Goal: Transaction & Acquisition: Purchase product/service

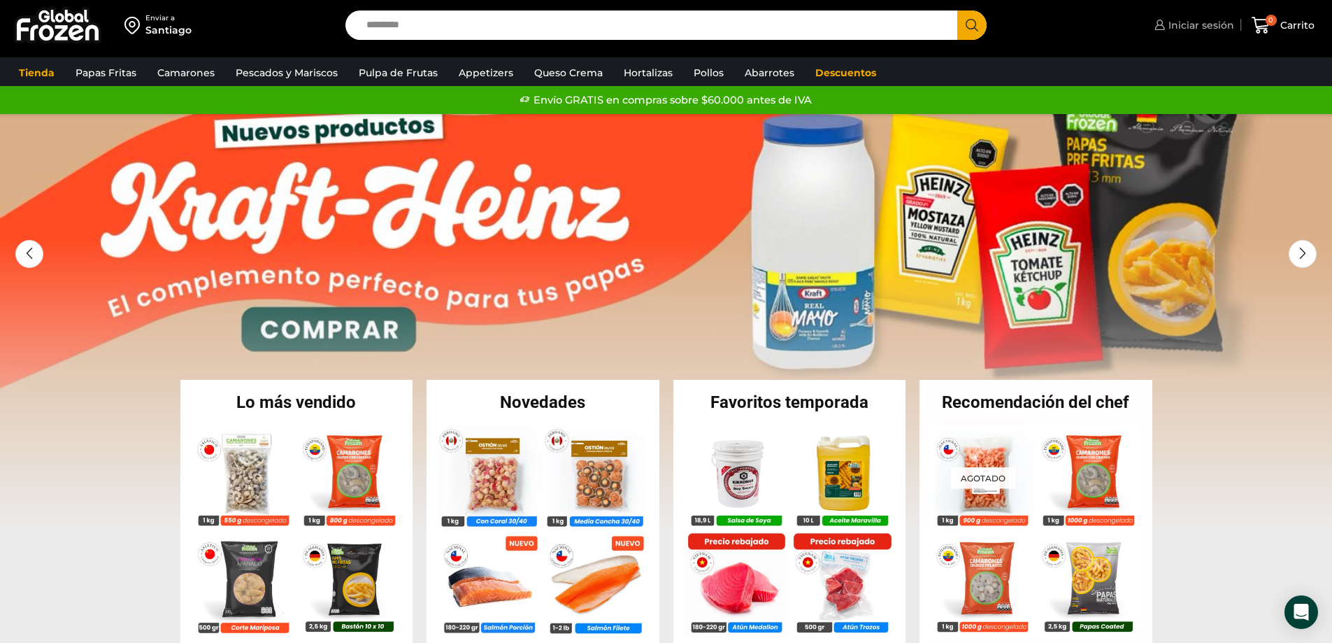
click at [1193, 22] on span "Iniciar sesión" at bounding box center [1199, 25] width 69 height 14
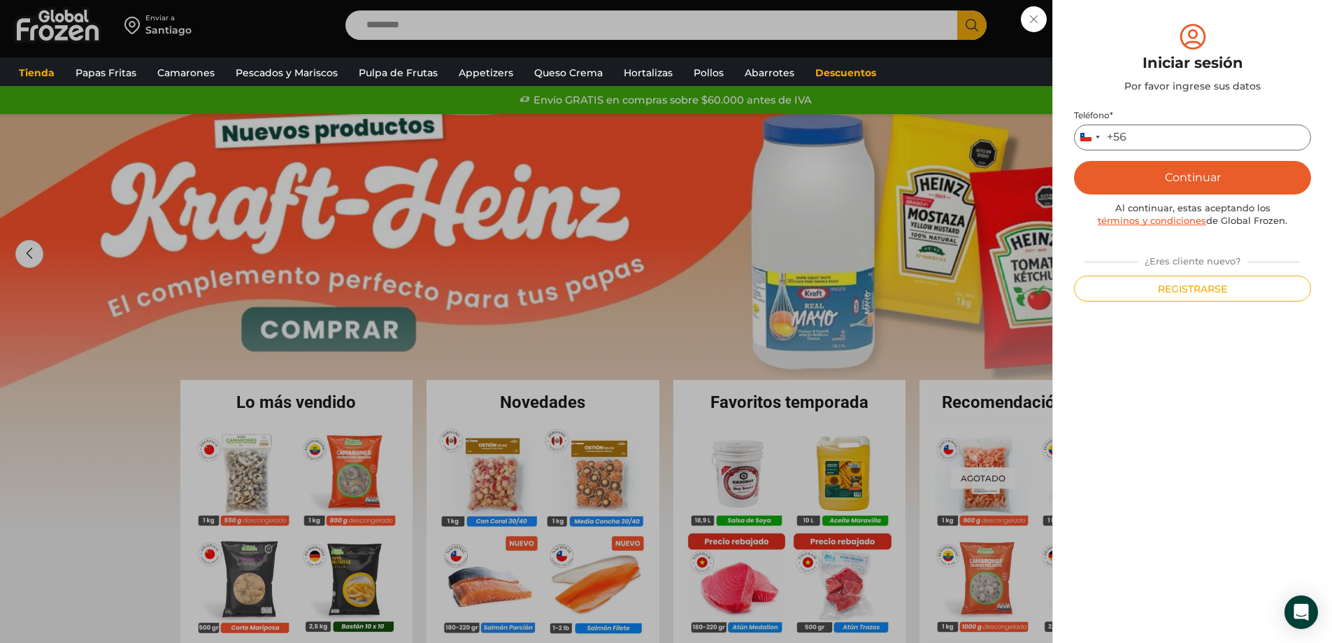
click at [1176, 136] on input "Teléfono *" at bounding box center [1192, 138] width 237 height 26
type input "*********"
click at [1190, 173] on button "Continuar" at bounding box center [1192, 178] width 237 height 34
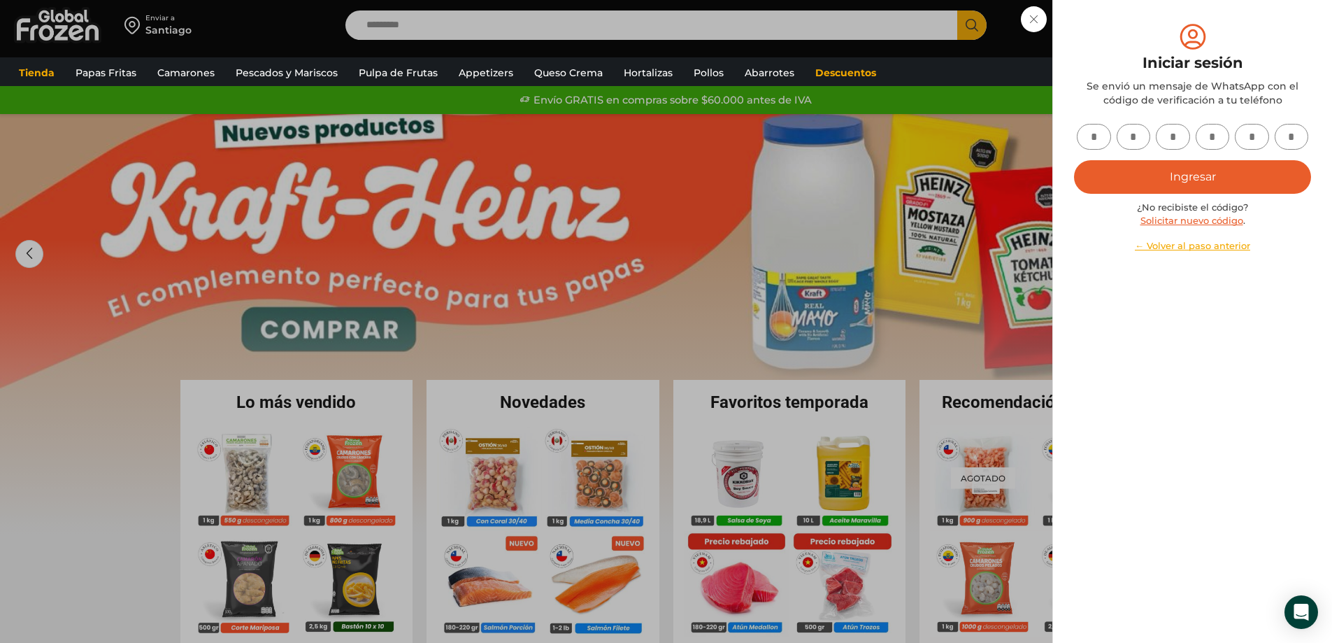
click at [1110, 130] on div at bounding box center [1192, 137] width 237 height 26
click at [1092, 132] on input "text" at bounding box center [1094, 137] width 34 height 26
type input "*"
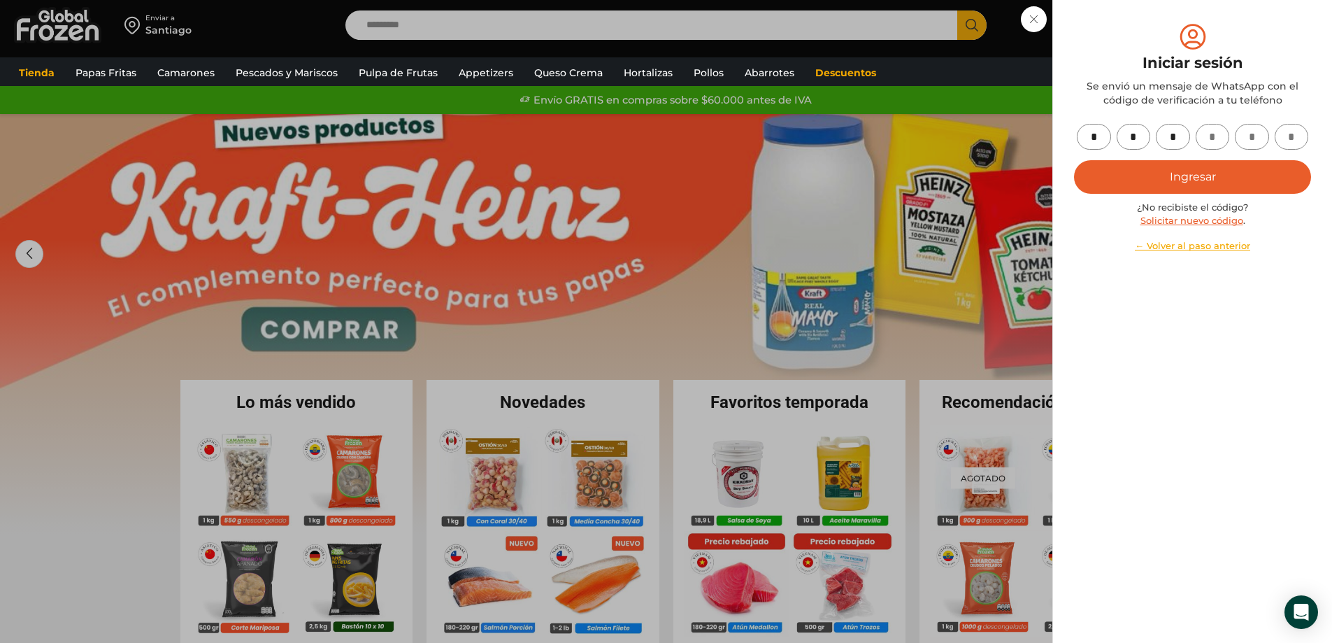
type input "*"
click at [1074, 160] on button "Ingresar" at bounding box center [1192, 177] width 237 height 34
click at [1118, 171] on button "Ingresar" at bounding box center [1192, 177] width 237 height 34
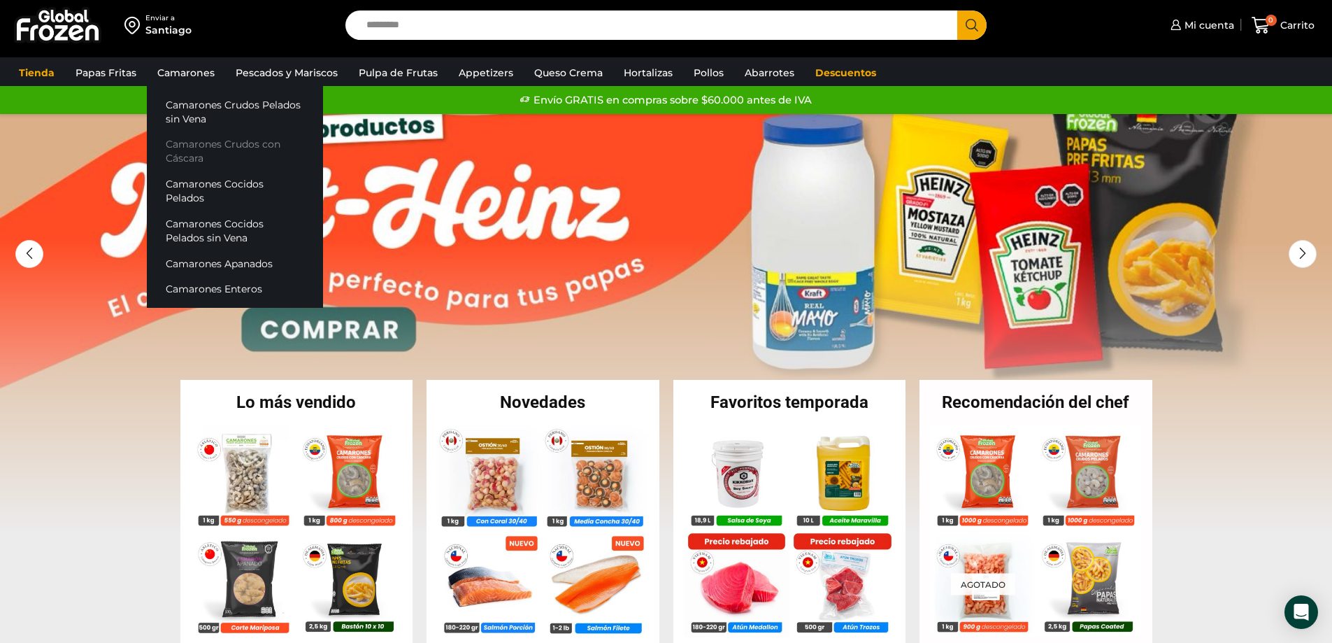
click at [181, 145] on link "Camarones Crudos con Cáscara" at bounding box center [235, 151] width 176 height 40
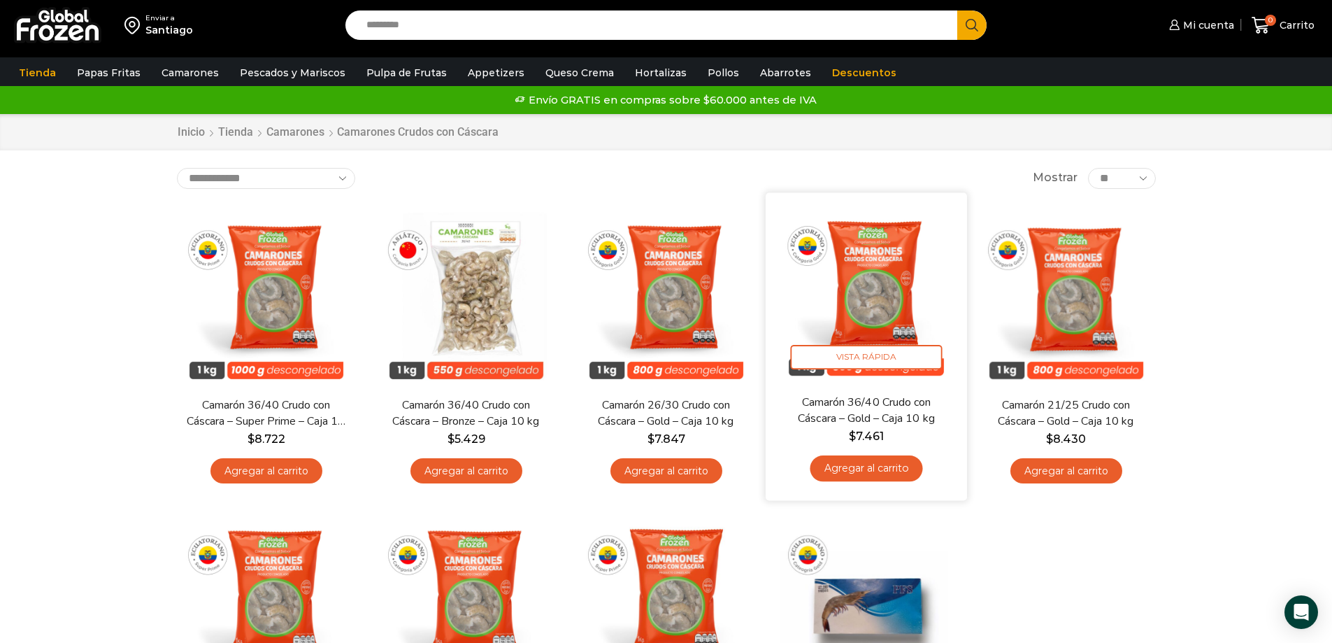
click at [885, 379] on img at bounding box center [866, 293] width 180 height 180
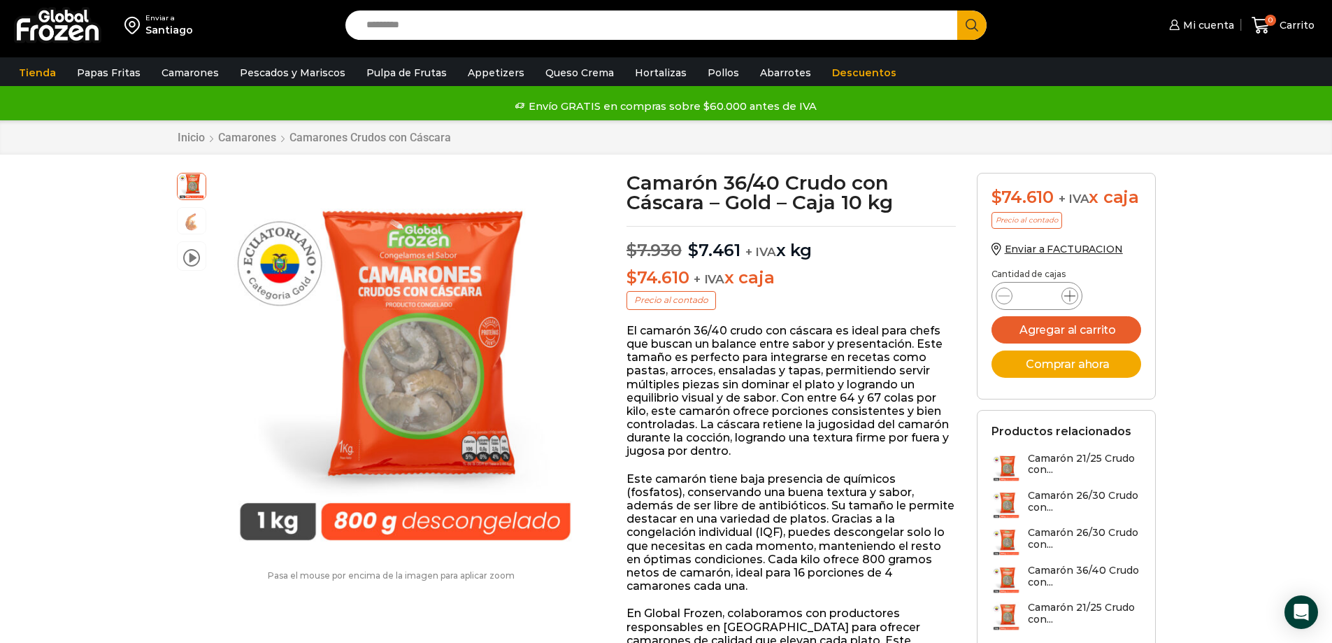
click at [1073, 298] on icon at bounding box center [1070, 295] width 11 height 11
type input "*"
click at [1073, 326] on button "Agregar al carrito" at bounding box center [1067, 329] width 150 height 27
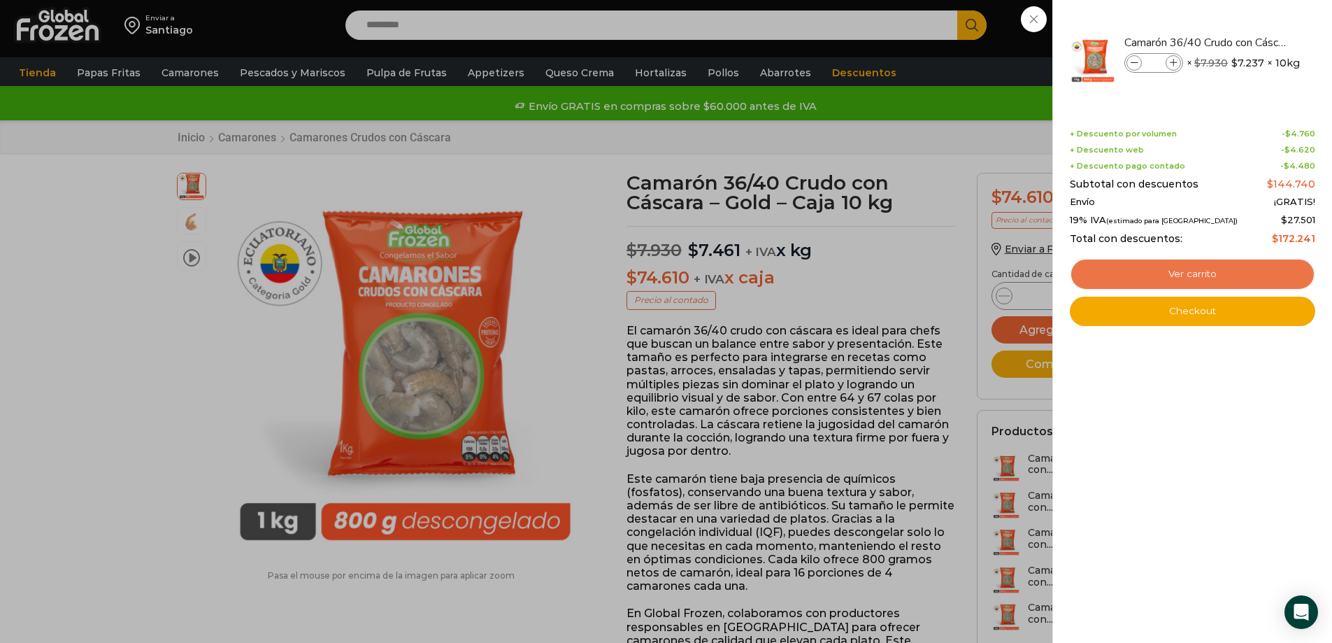
click at [1186, 276] on link "Ver carrito" at bounding box center [1193, 274] width 246 height 32
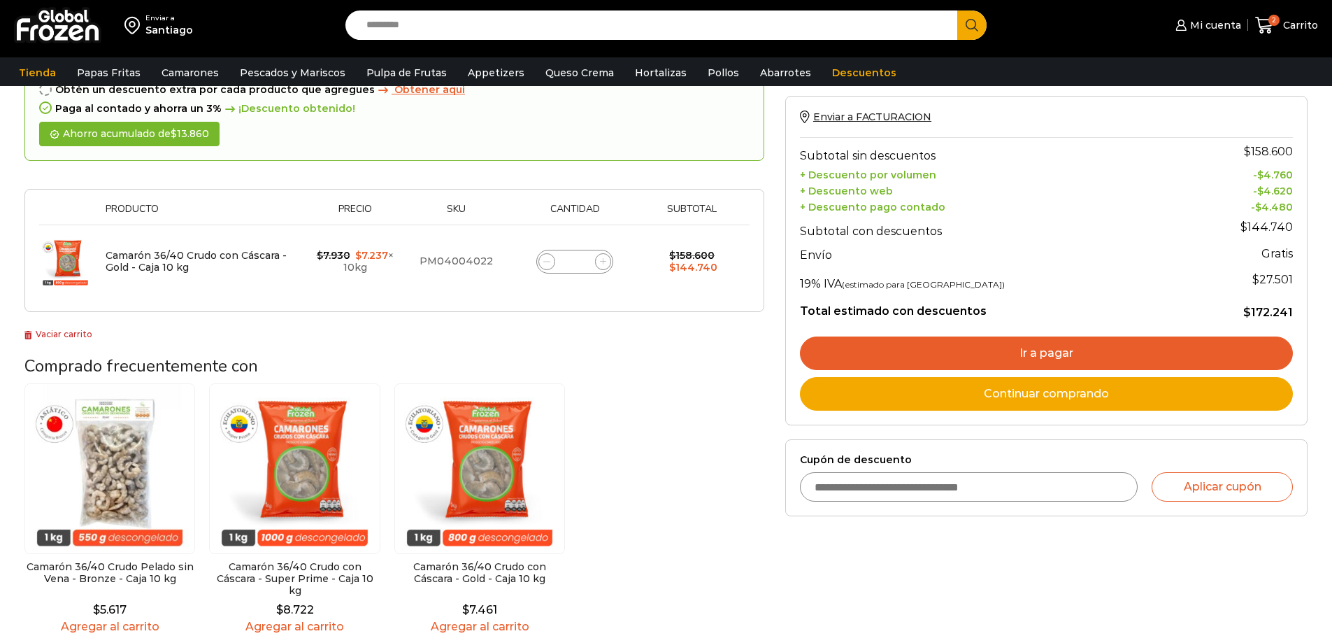
click at [888, 353] on link "Ir a pagar" at bounding box center [1046, 353] width 493 height 34
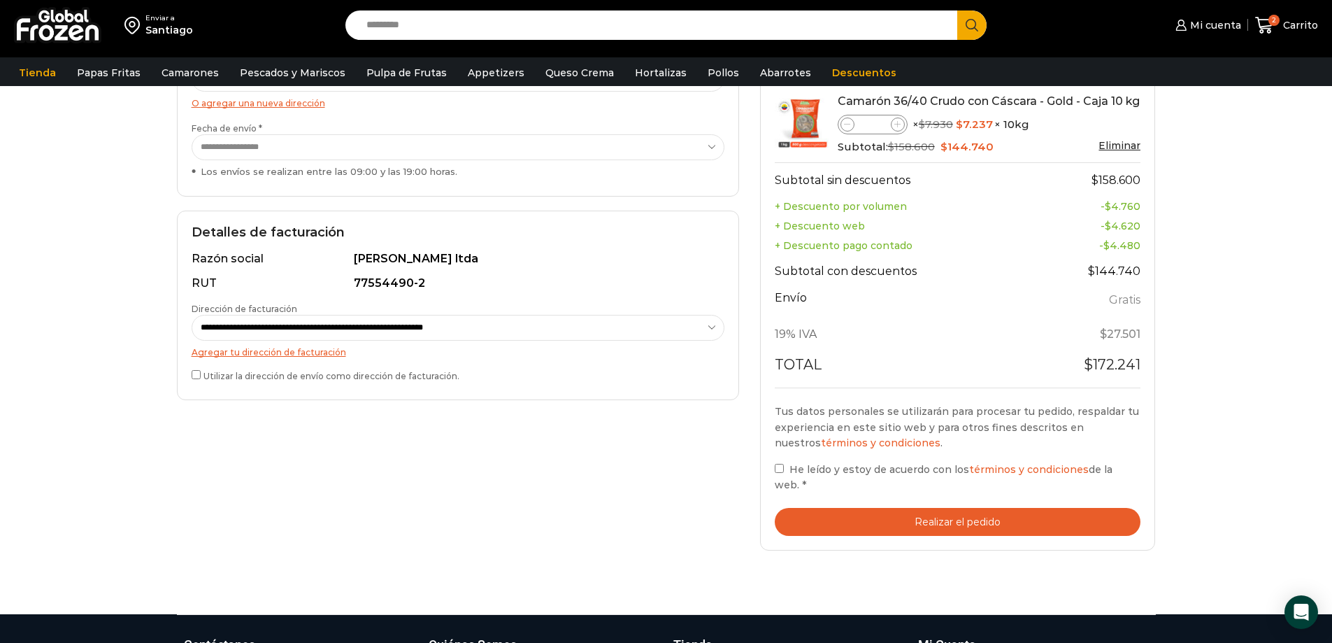
scroll to position [280, 0]
click at [853, 529] on button "Realizar el pedido" at bounding box center [958, 521] width 367 height 29
